Goal: Information Seeking & Learning: Find specific fact

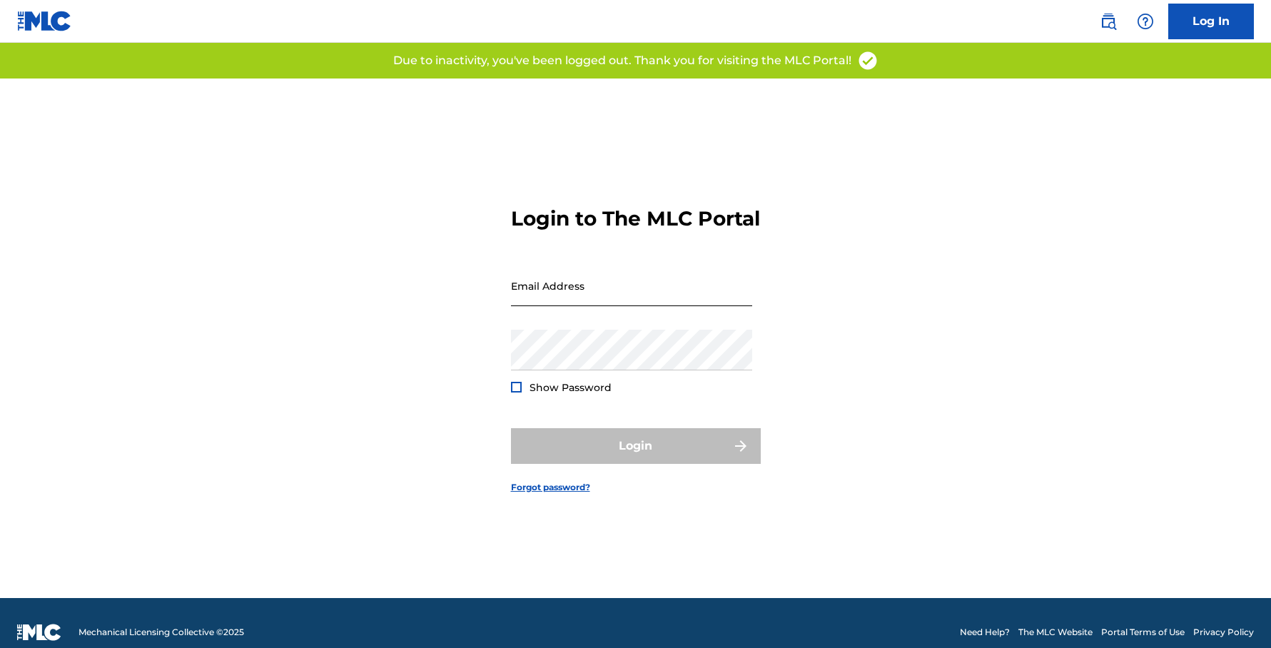
click at [599, 303] on input "Email Address" at bounding box center [631, 285] width 241 height 41
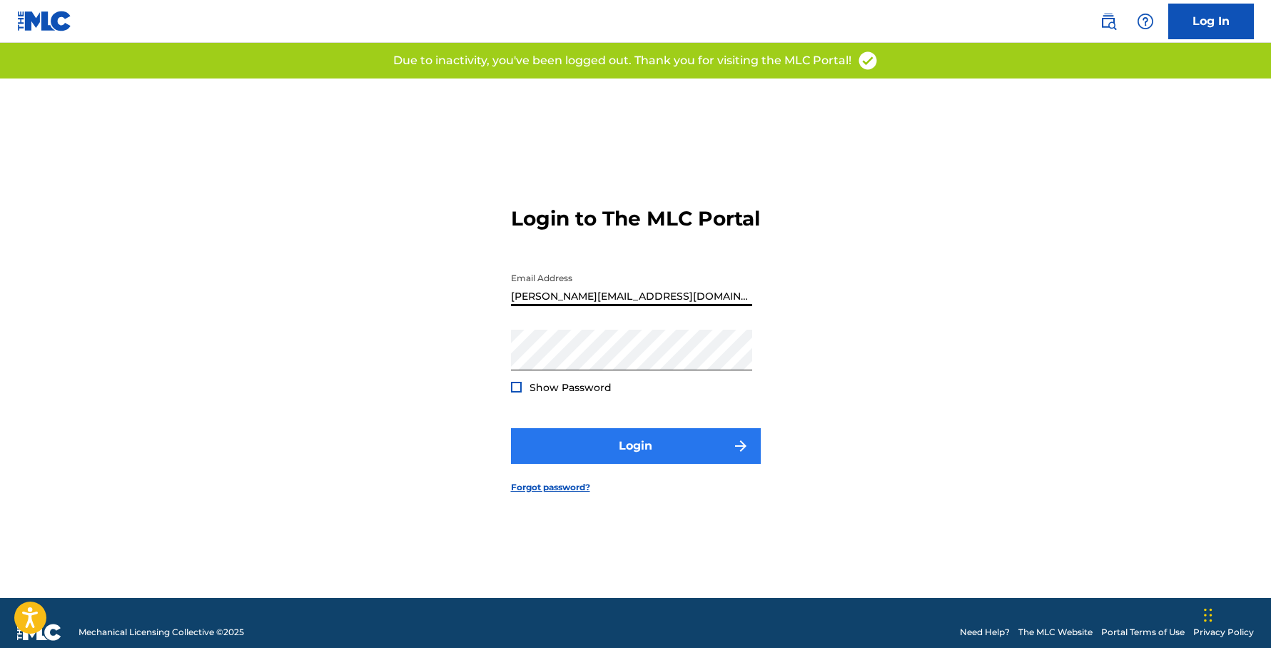
type input "[PERSON_NAME][EMAIL_ADDRESS][DOMAIN_NAME]"
click at [634, 458] on button "Login" at bounding box center [636, 446] width 250 height 36
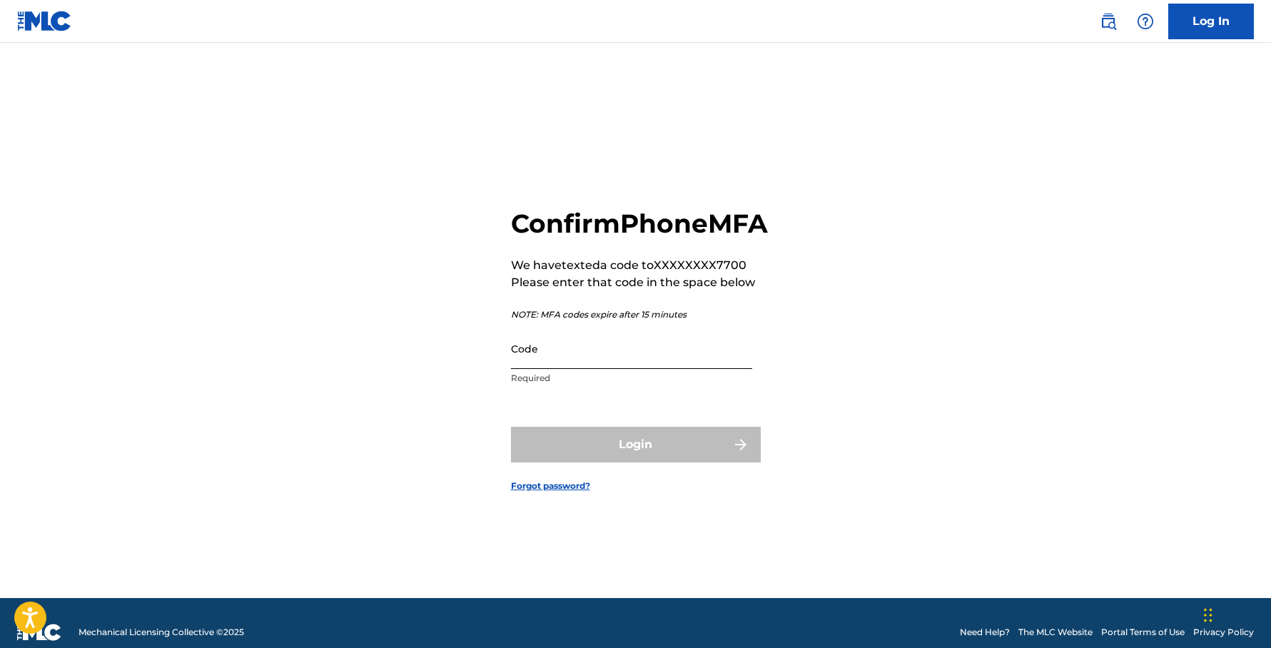
click at [583, 369] on input "Code" at bounding box center [631, 348] width 241 height 41
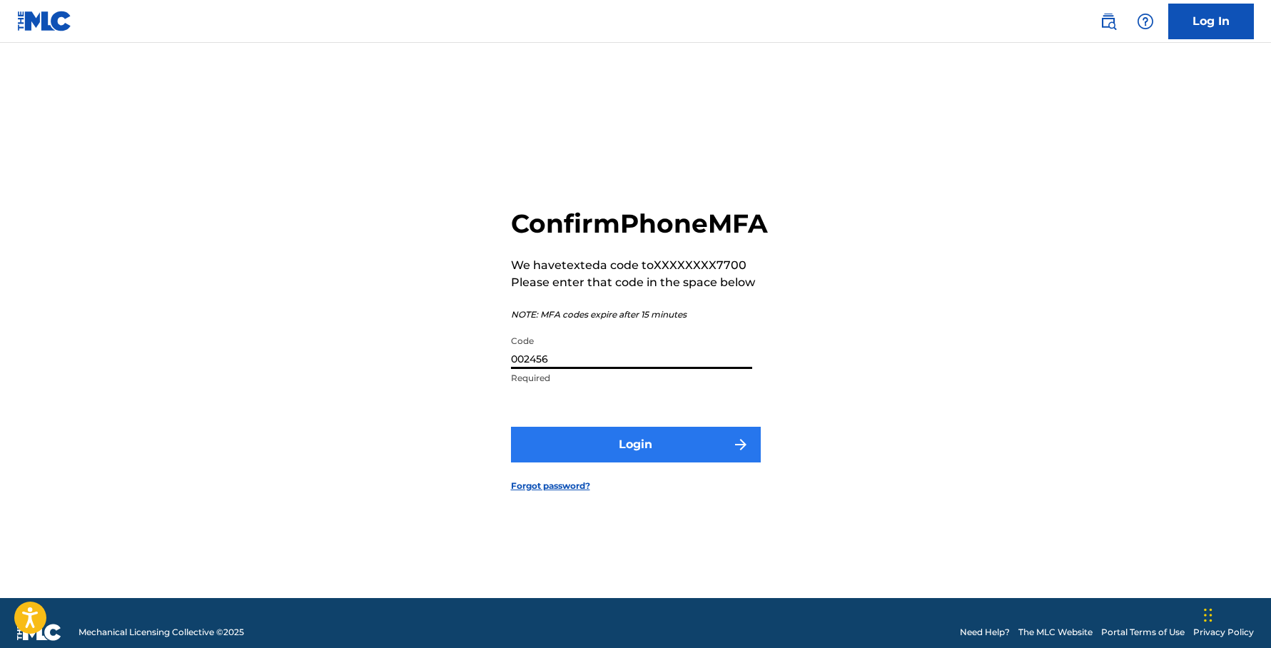
type input "002456"
click at [663, 461] on button "Login" at bounding box center [636, 445] width 250 height 36
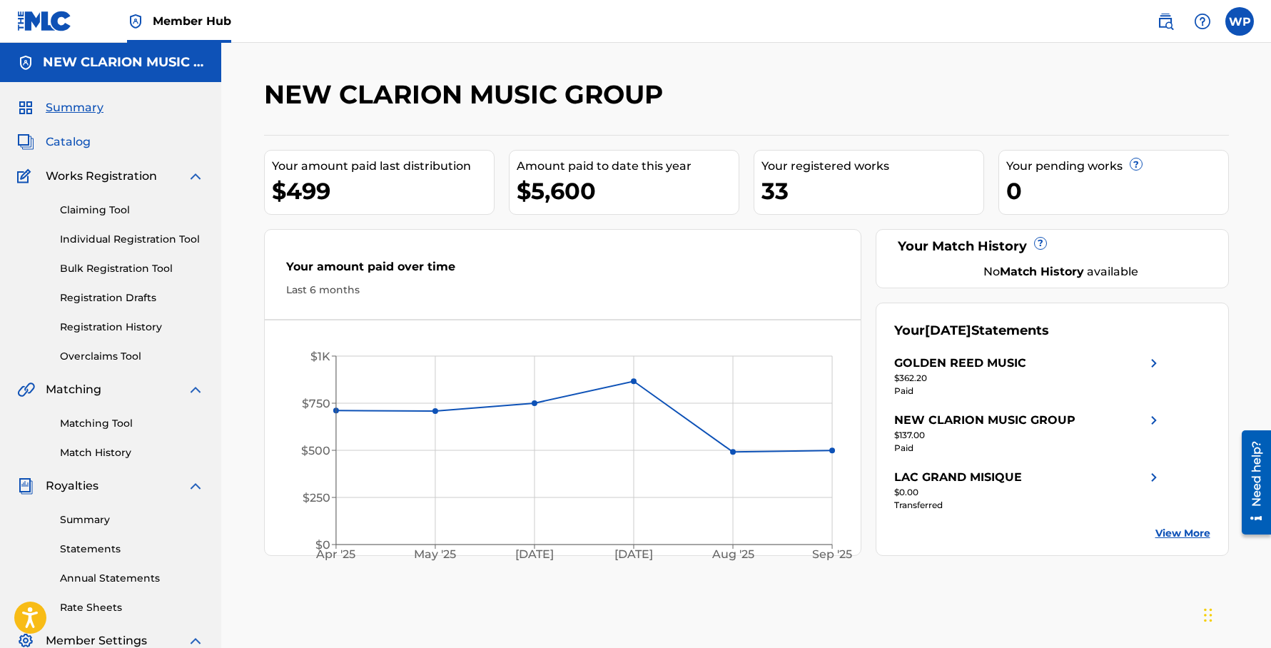
click at [70, 141] on span "Catalog" at bounding box center [68, 141] width 45 height 17
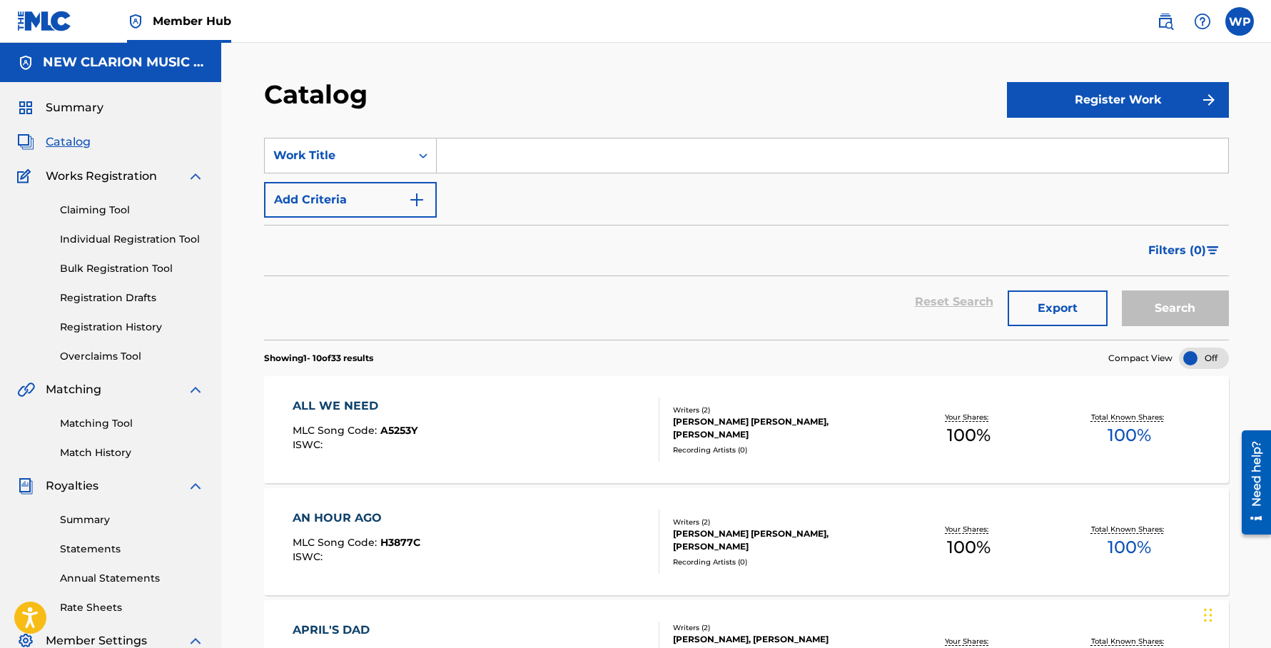
click at [509, 155] on input "Search Form" at bounding box center [832, 155] width 791 height 34
click at [492, 190] on span "letters" at bounding box center [501, 188] width 38 height 14
type input "those letters"
click at [1196, 313] on button "Search" at bounding box center [1175, 308] width 107 height 36
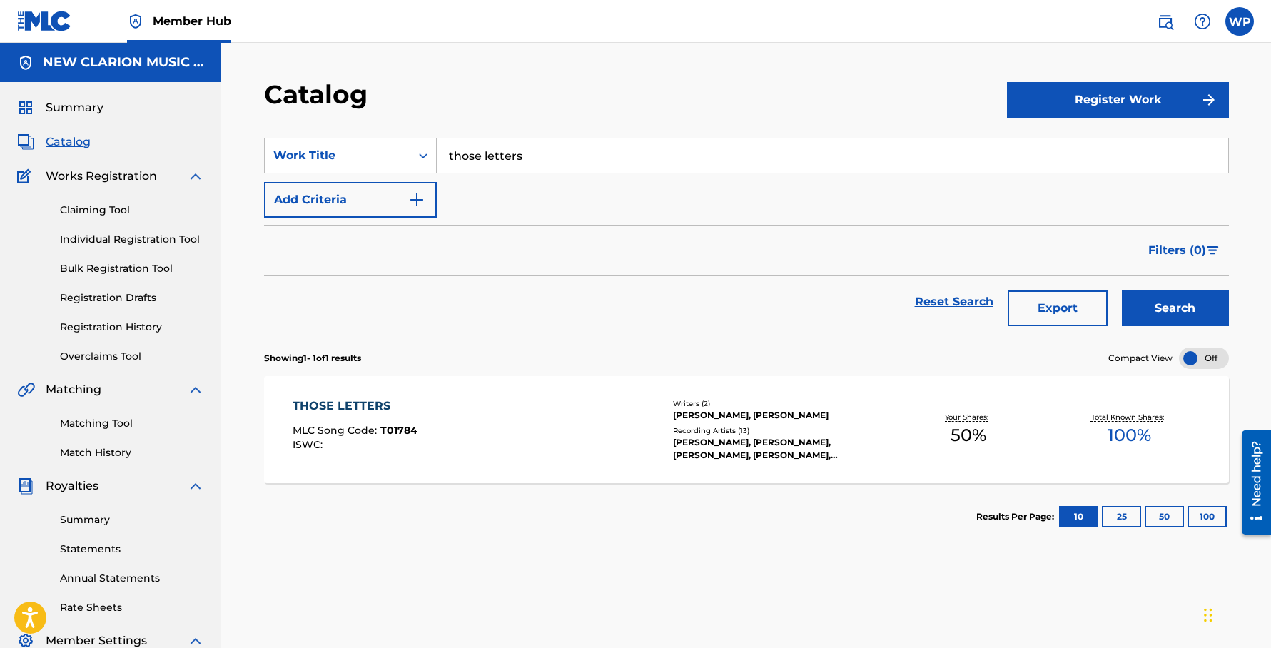
click at [360, 400] on div "THOSE LETTERS" at bounding box center [355, 405] width 125 height 17
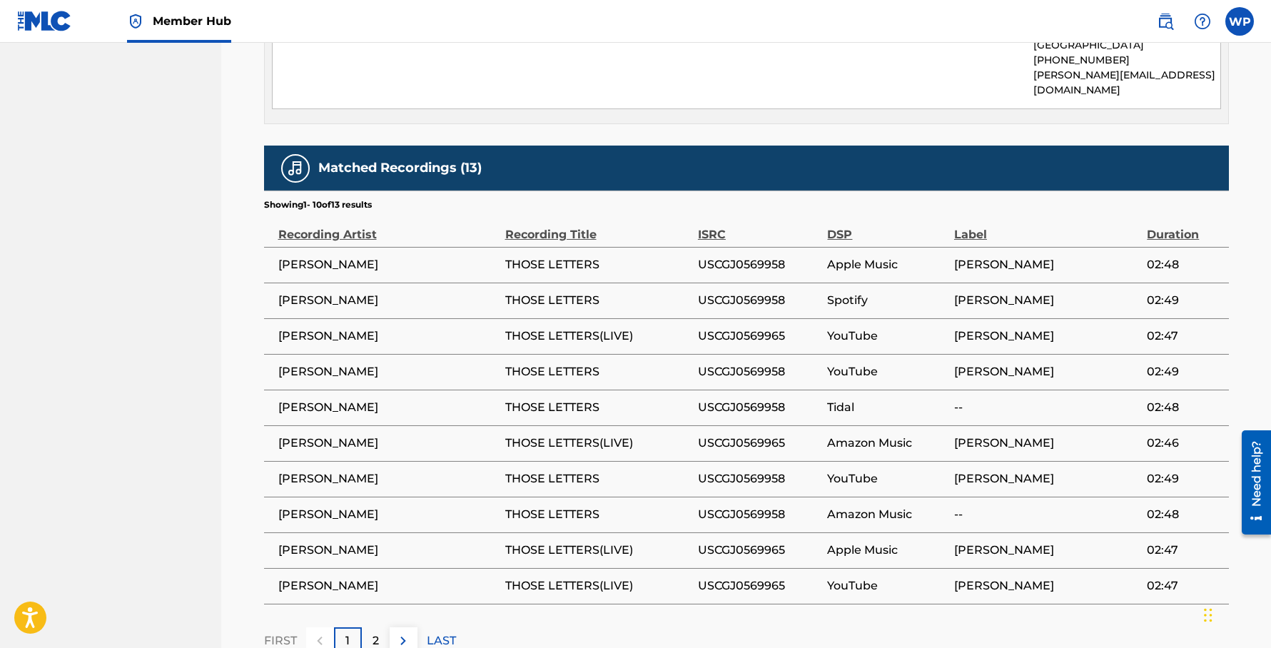
scroll to position [1130, 0]
